Goal: Navigation & Orientation: Find specific page/section

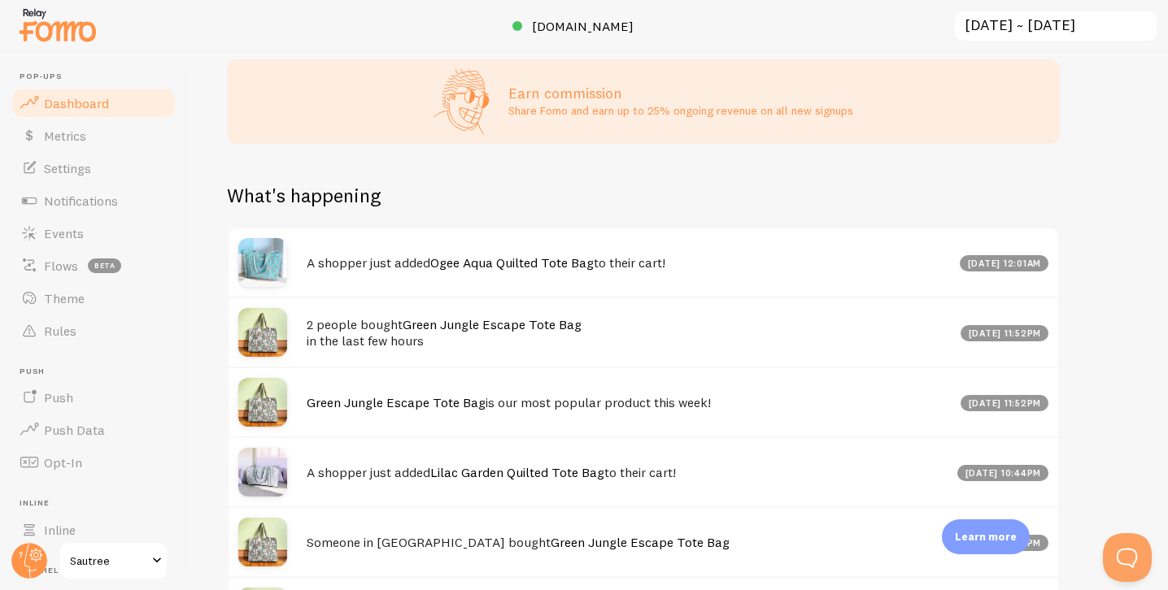
scroll to position [605, 0]
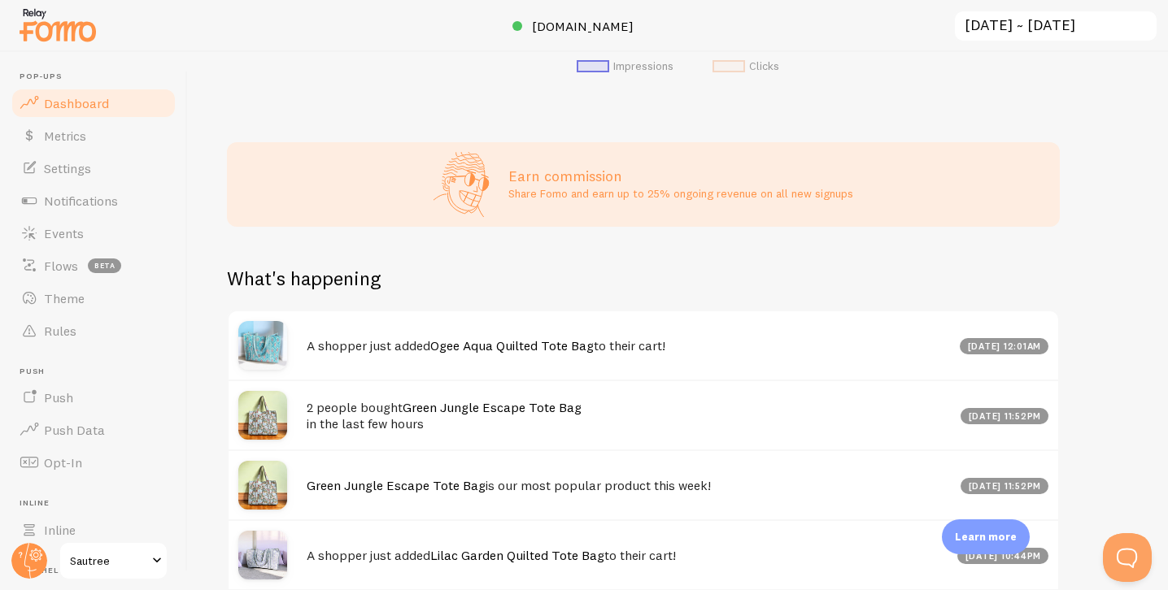
click at [986, 529] on p "Learn more" at bounding box center [986, 536] width 62 height 15
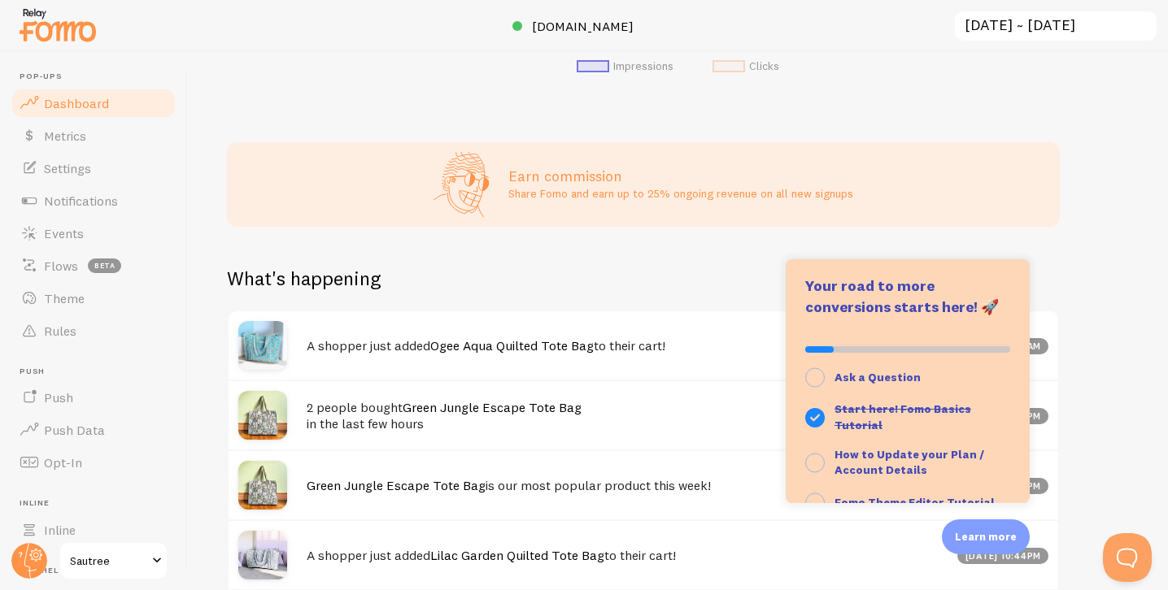
click at [1099, 361] on div "Impressions 6,587 Quantity of notifications shown Clicks 31 Traffic from clicks…" at bounding box center [678, 321] width 980 height 538
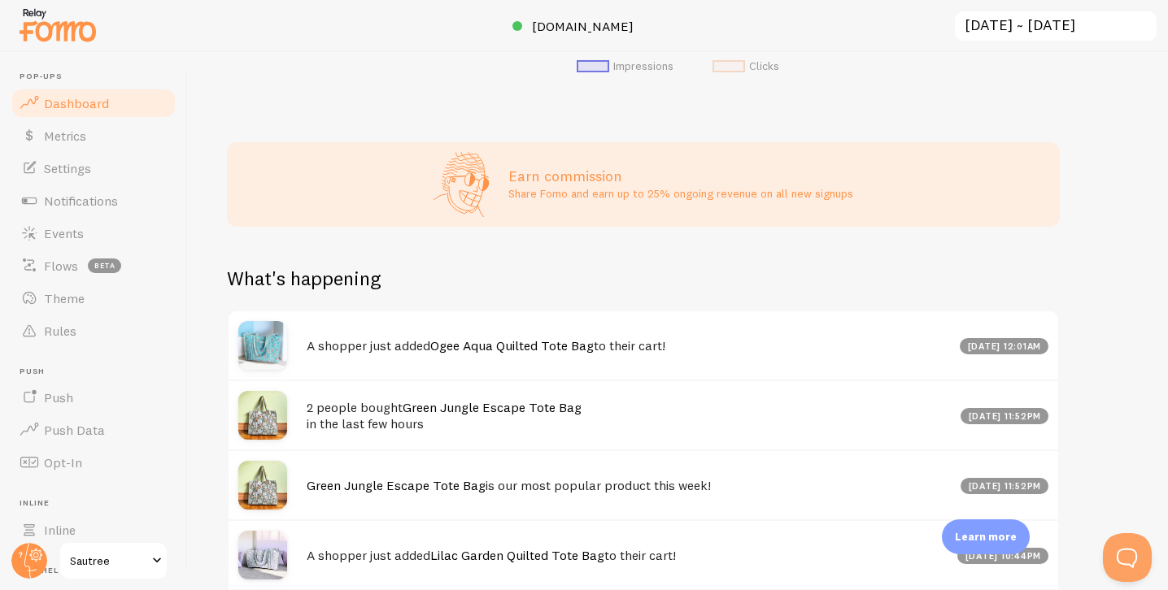
scroll to position [824, 0]
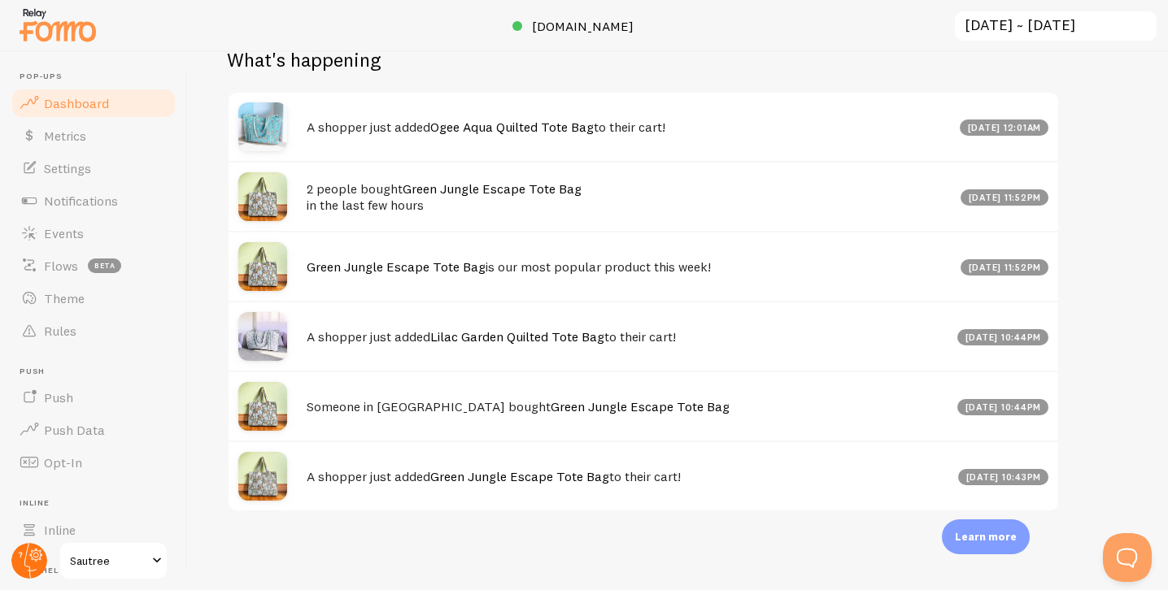
click at [24, 561] on circle at bounding box center [29, 561] width 36 height 36
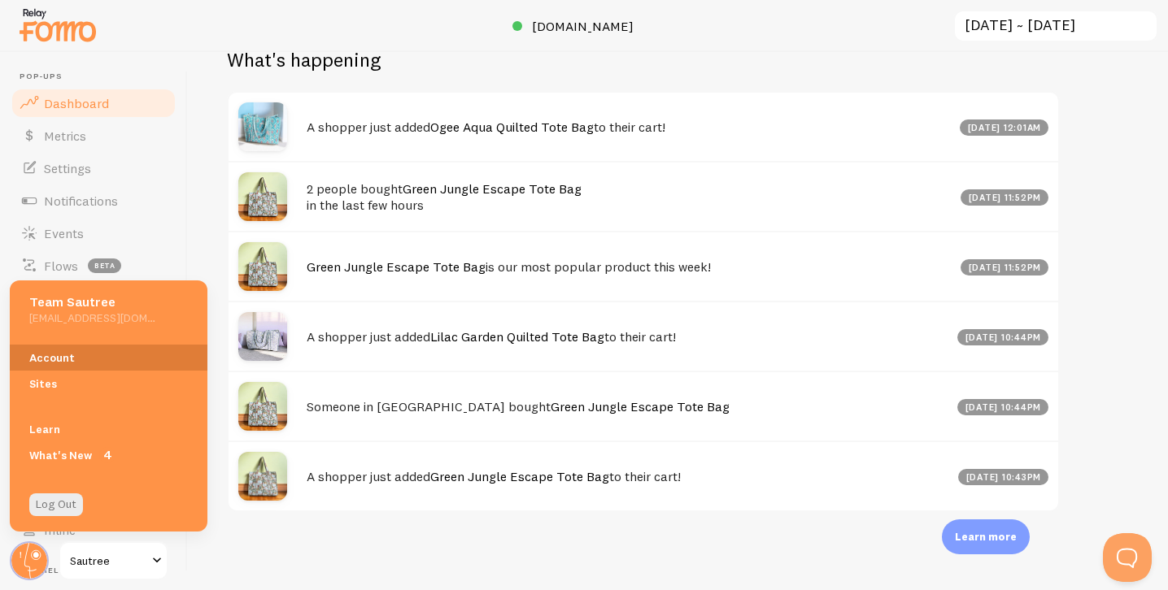
click at [73, 349] on link "Account" at bounding box center [109, 358] width 198 height 26
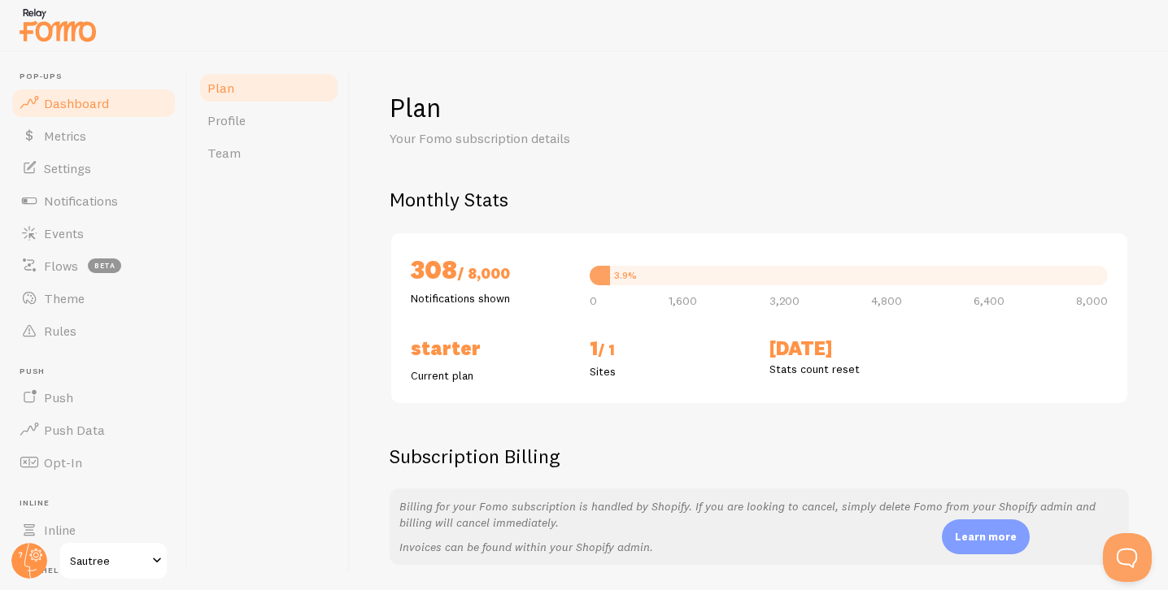
click at [88, 107] on span "Dashboard" at bounding box center [76, 103] width 65 height 16
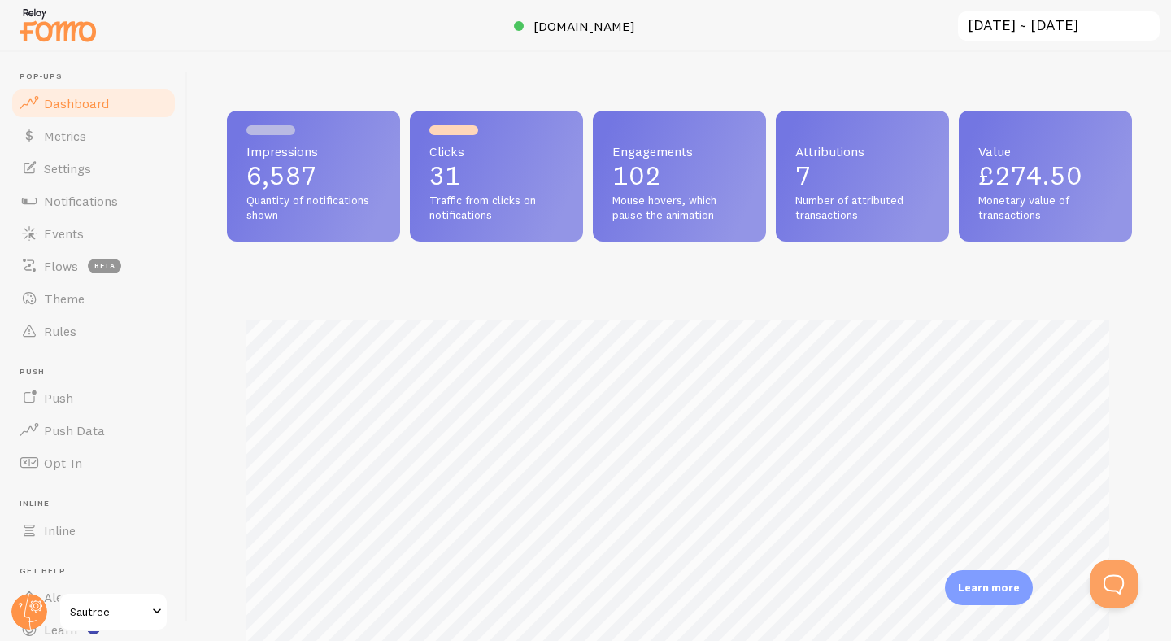
scroll to position [427, 905]
